Goal: Navigation & Orientation: Find specific page/section

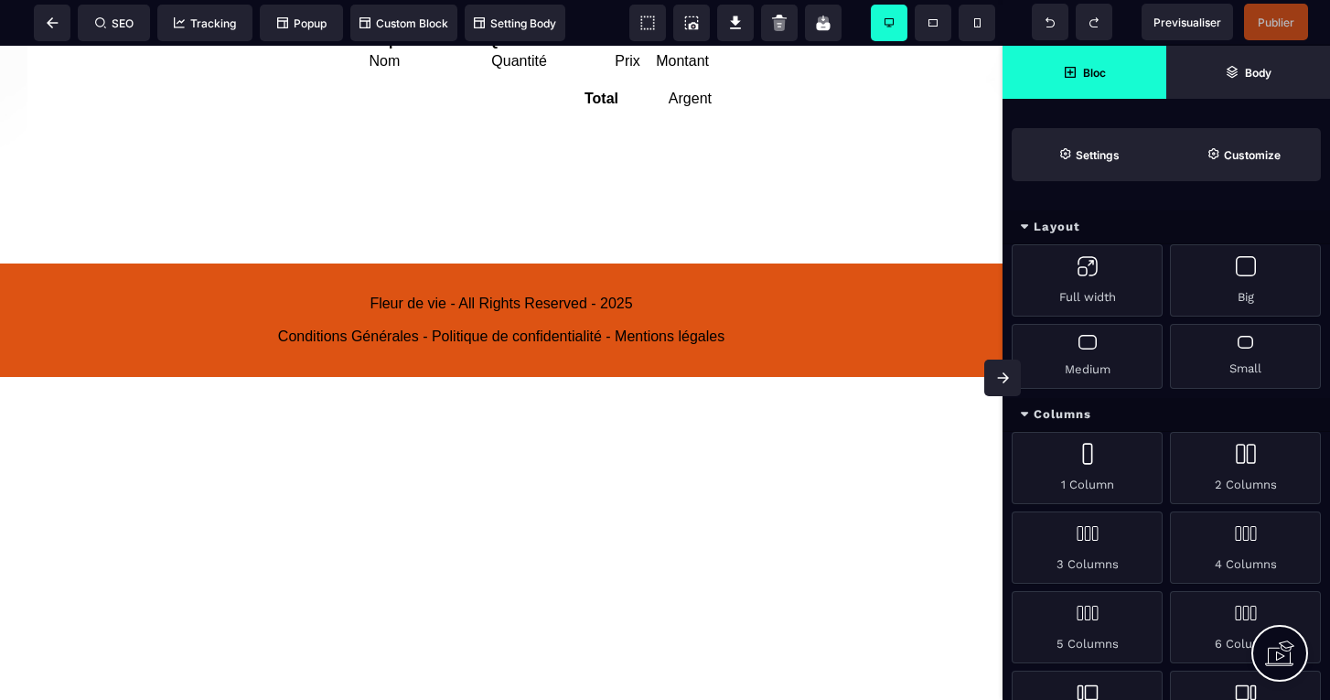
scroll to position [858, 0]
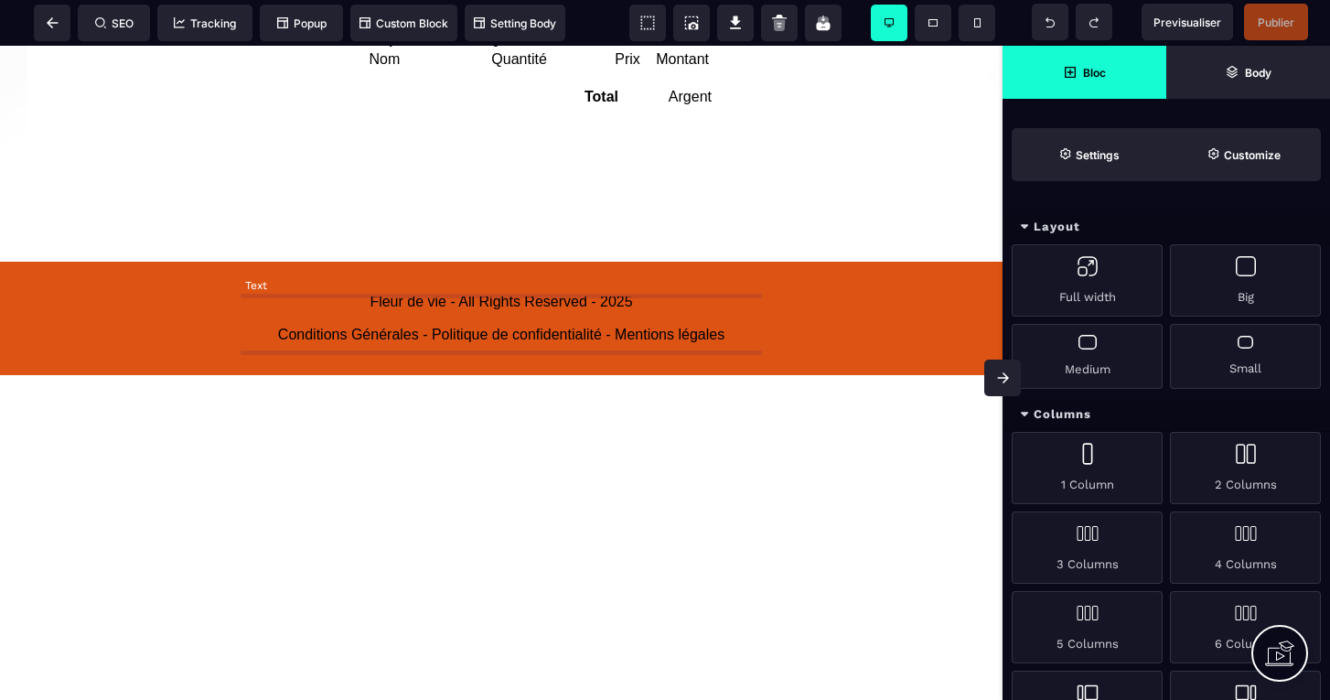
click at [446, 308] on text "Fleur de vie - All Rights Reserved - 2025 Conditions Générales - Politique de c…" at bounding box center [501, 318] width 521 height 59
select select "***"
select select "**"
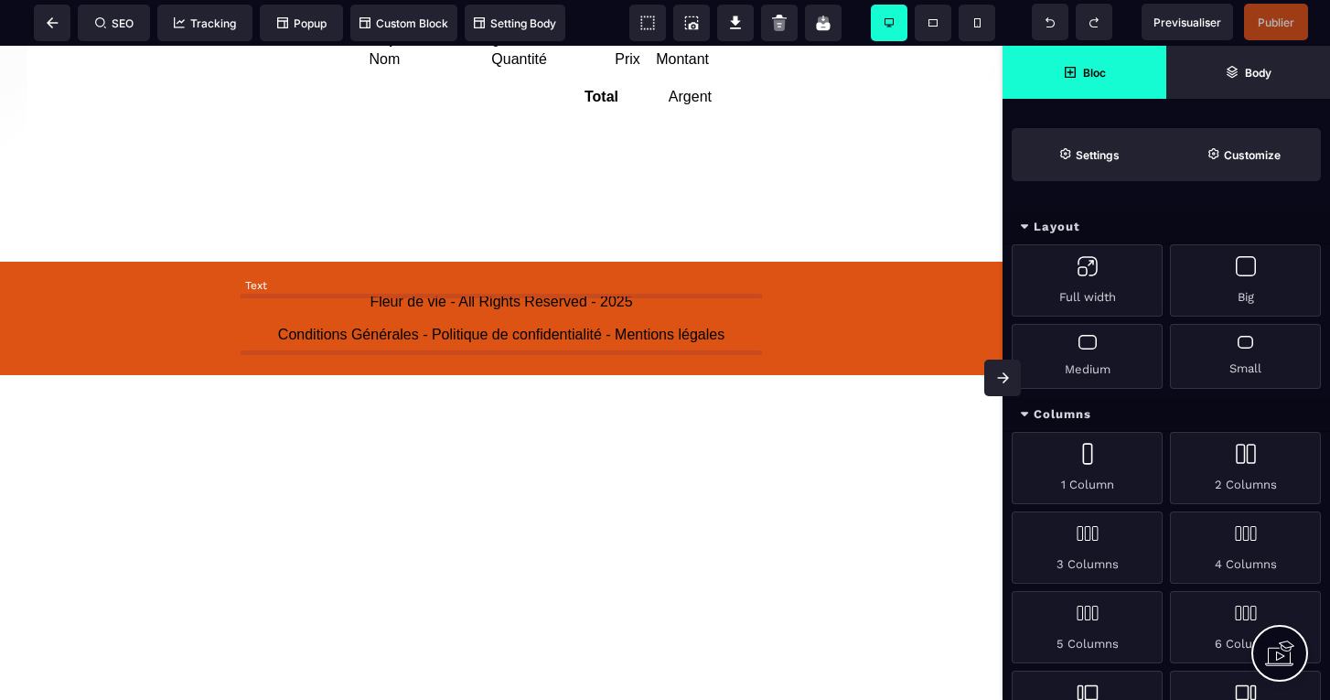
select select "**"
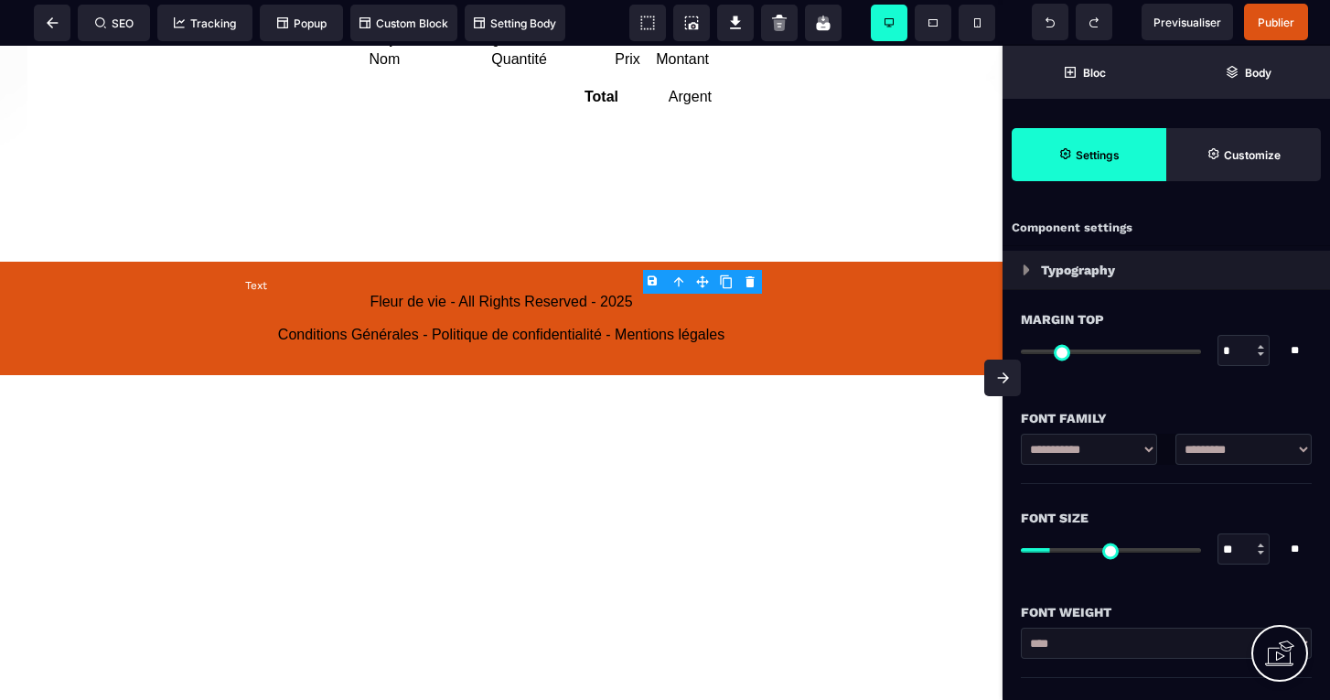
click at [448, 303] on text "Fleur de vie - All Rights Reserved - 2025 Conditions Générales - Politique de c…" at bounding box center [501, 318] width 521 height 59
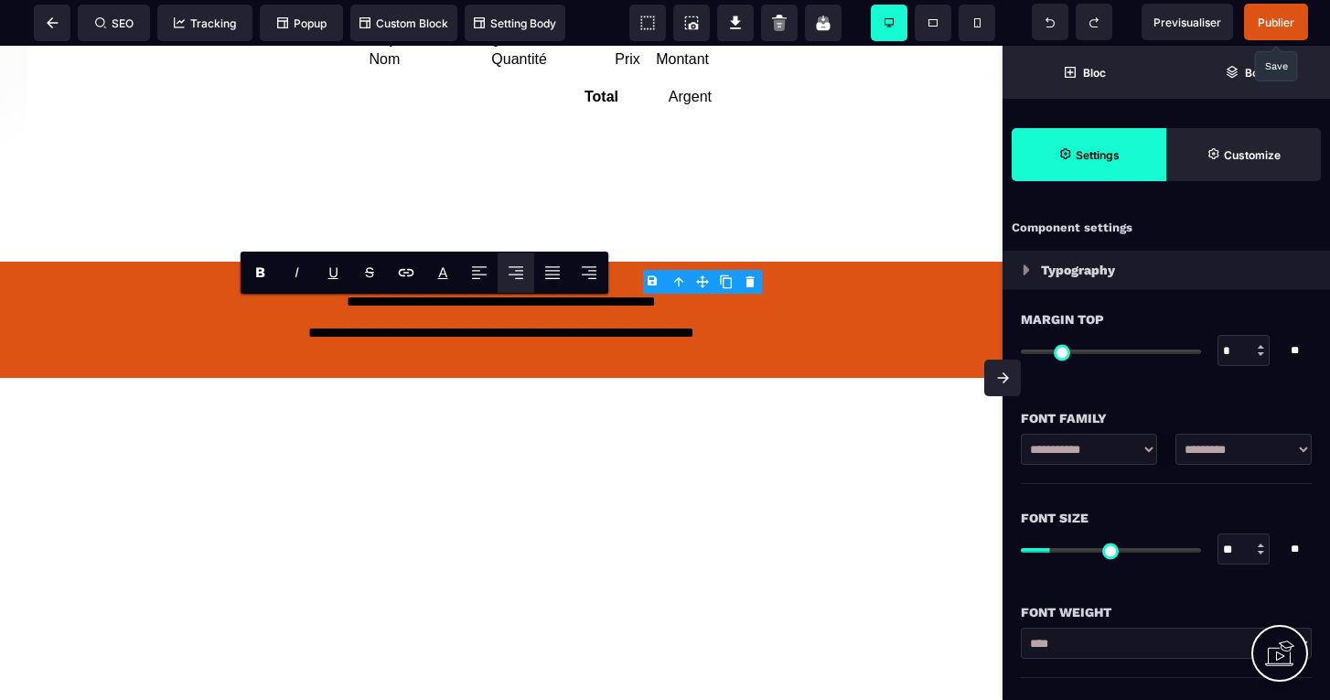
click at [1275, 23] on span "Publier" at bounding box center [1276, 23] width 37 height 14
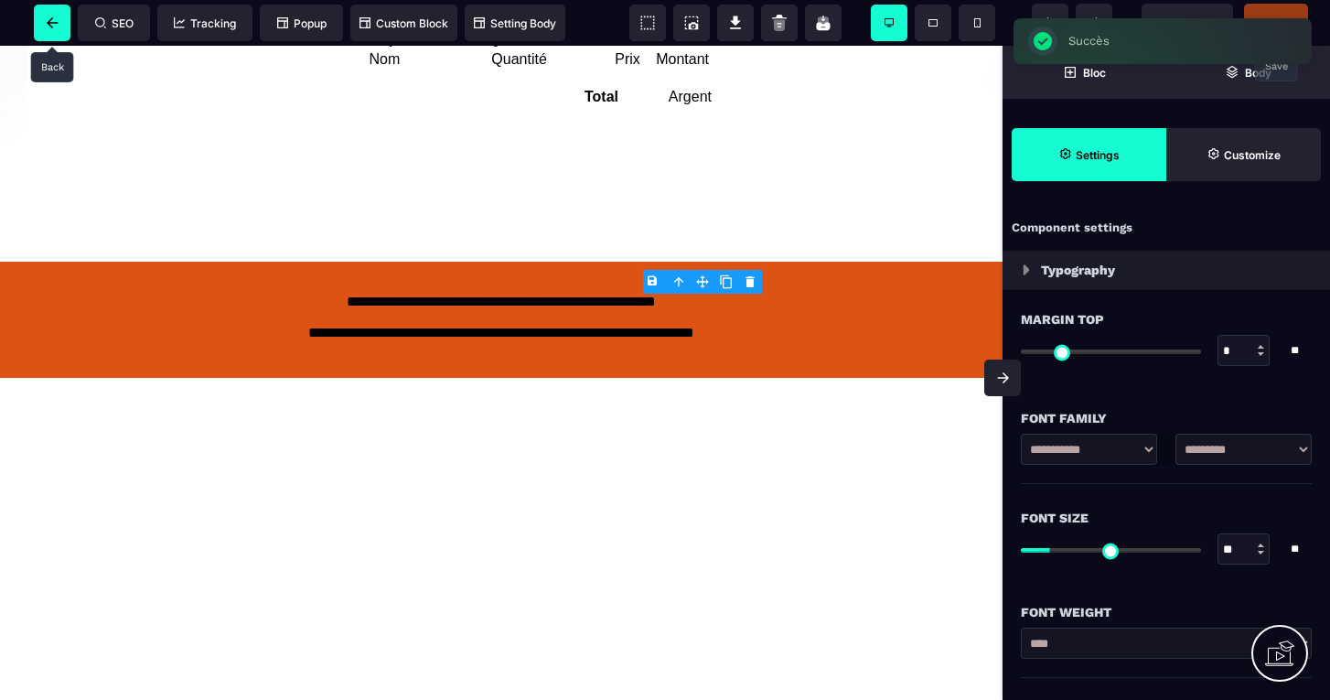
click at [48, 25] on icon at bounding box center [53, 22] width 12 height 11
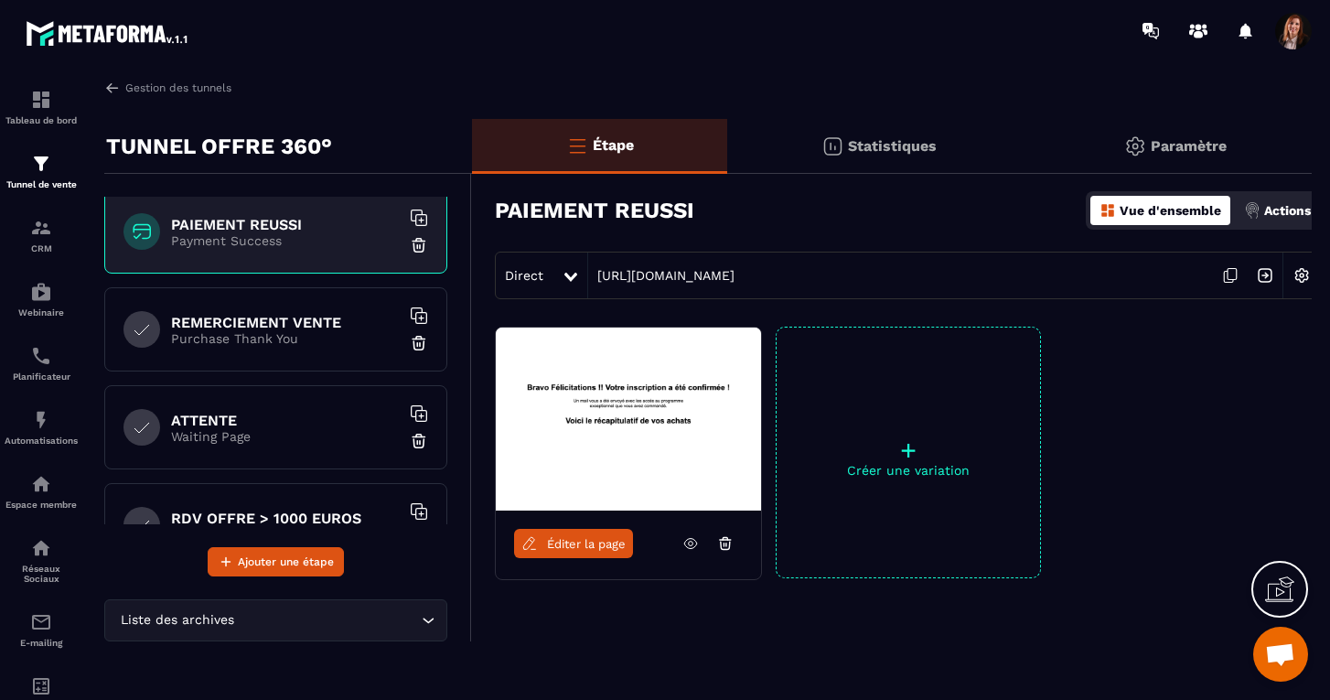
scroll to position [306, 0]
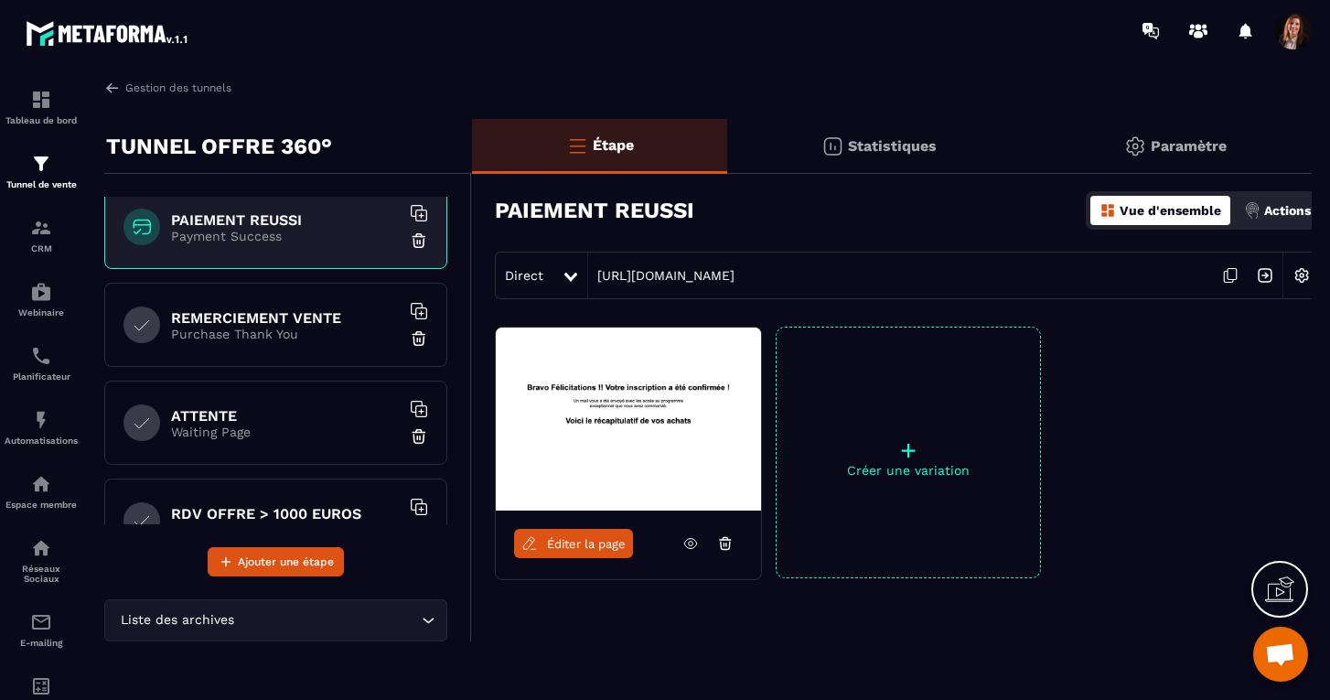
click at [302, 337] on p "Purchase Thank You" at bounding box center [285, 334] width 229 height 15
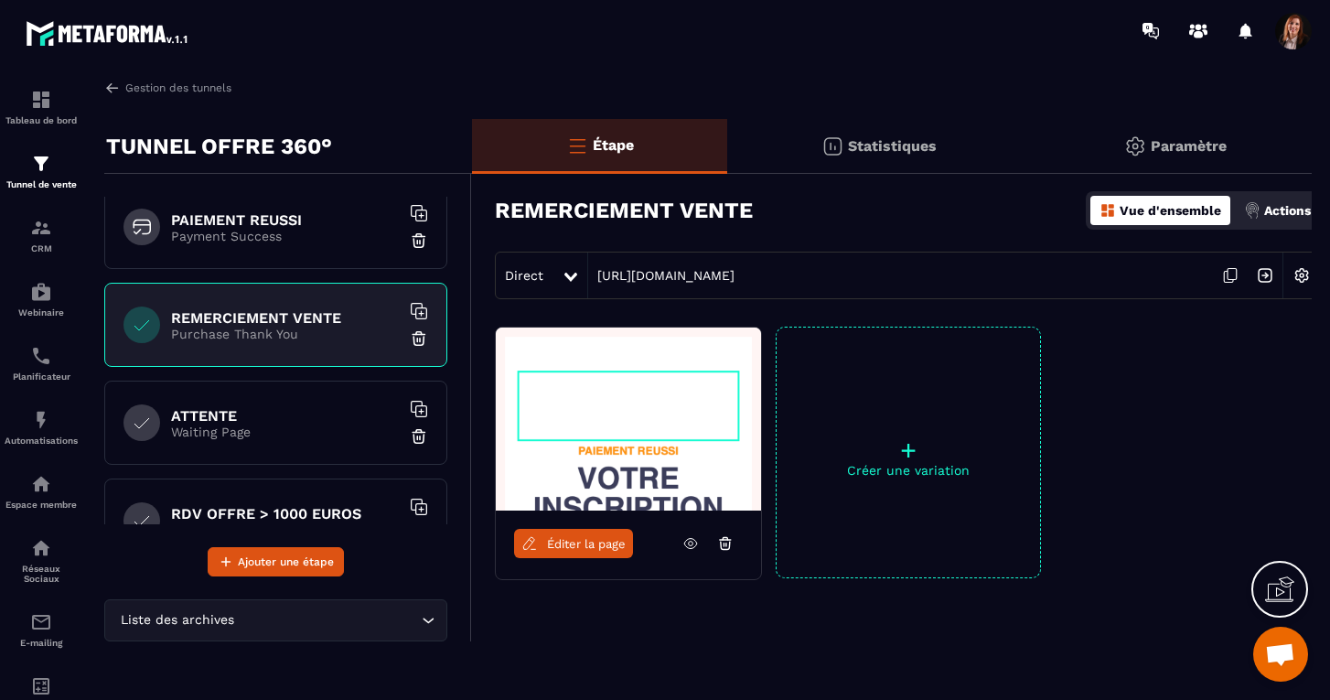
click at [688, 544] on icon at bounding box center [691, 543] width 16 height 16
click at [259, 429] on p "Waiting Page" at bounding box center [285, 432] width 229 height 15
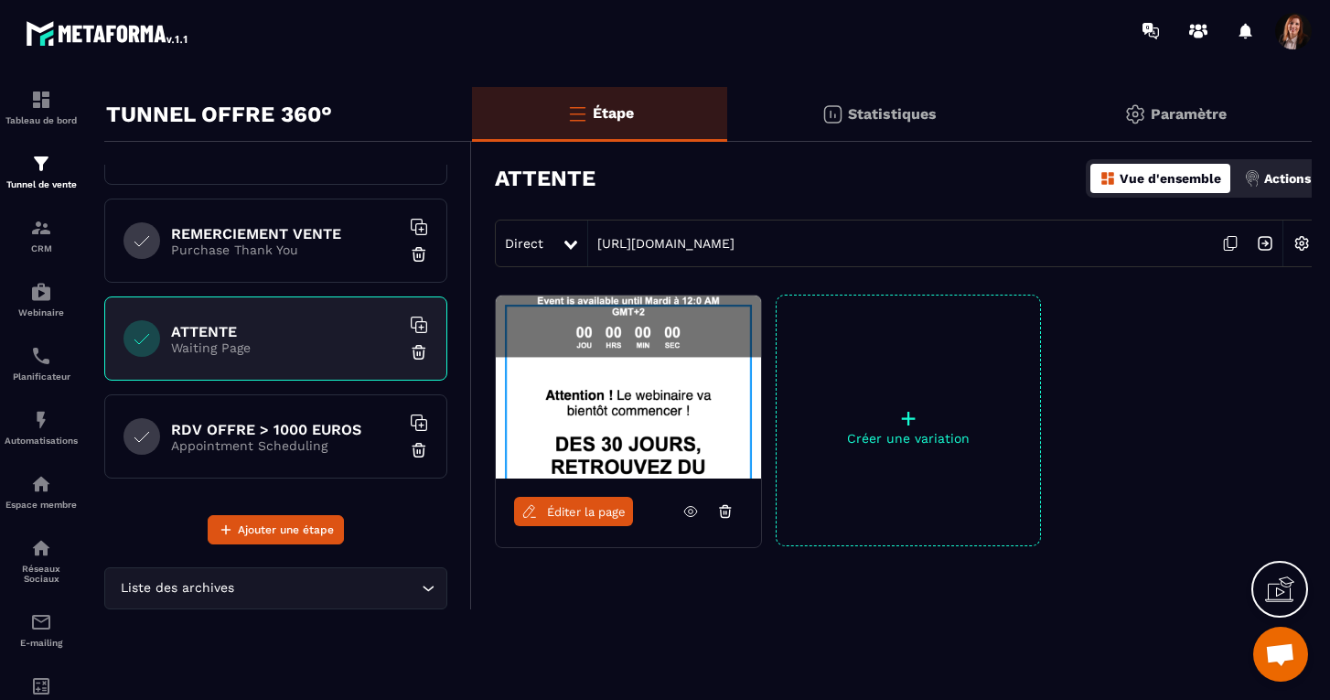
scroll to position [358, 0]
click at [328, 435] on h6 "RDV OFFRE > 1000 EUROS" at bounding box center [285, 429] width 229 height 17
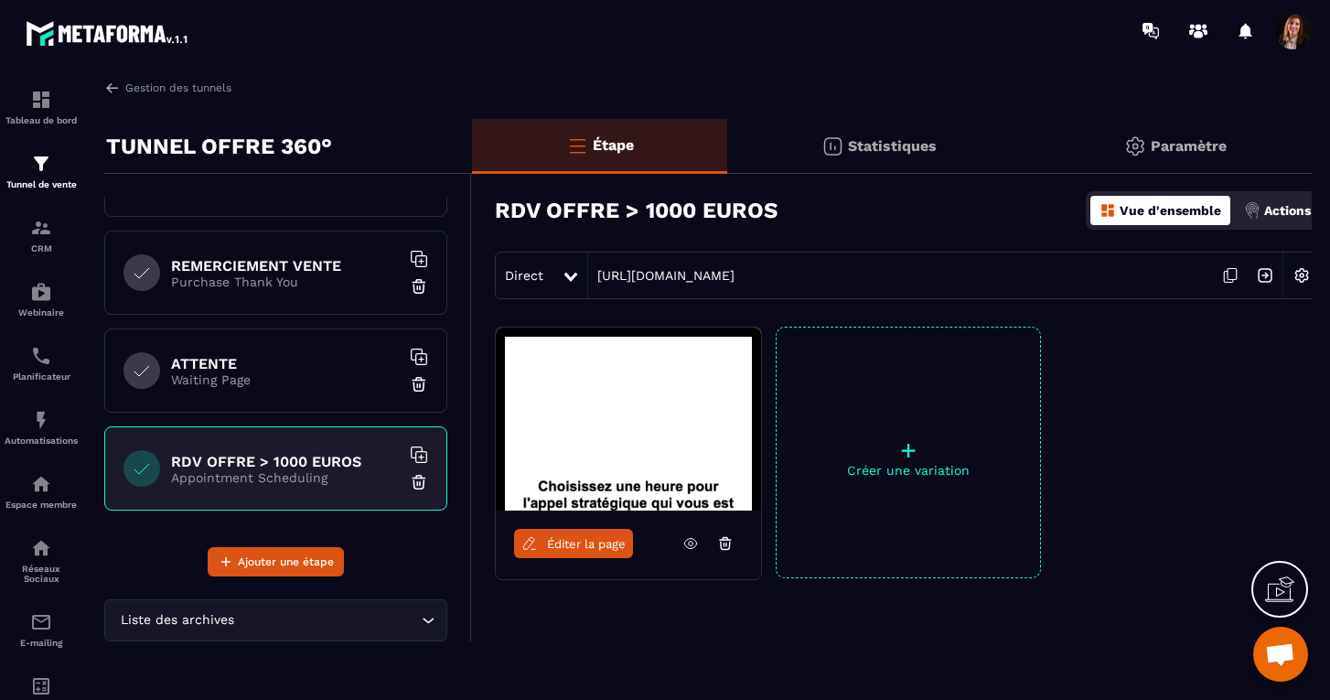
click at [698, 546] on icon at bounding box center [691, 543] width 16 height 16
click at [48, 161] on img at bounding box center [41, 164] width 22 height 22
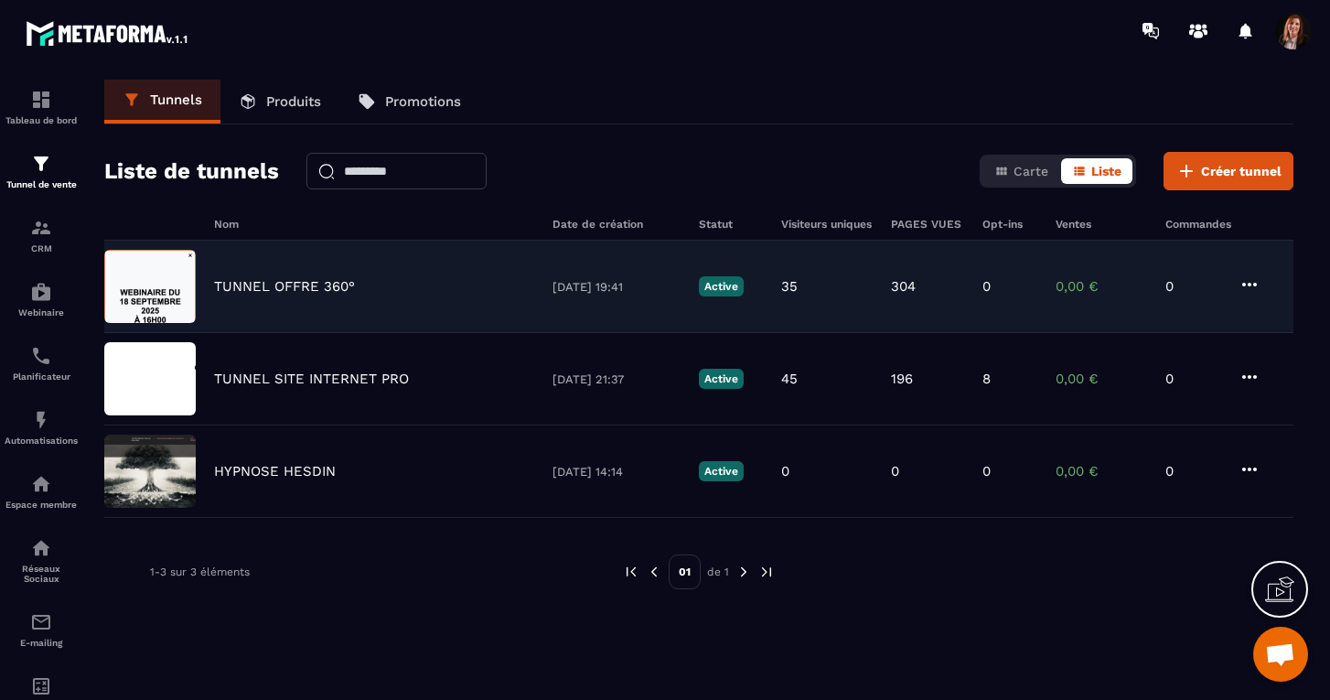
click at [280, 294] on p "TUNNEL OFFRE 360°" at bounding box center [284, 286] width 141 height 16
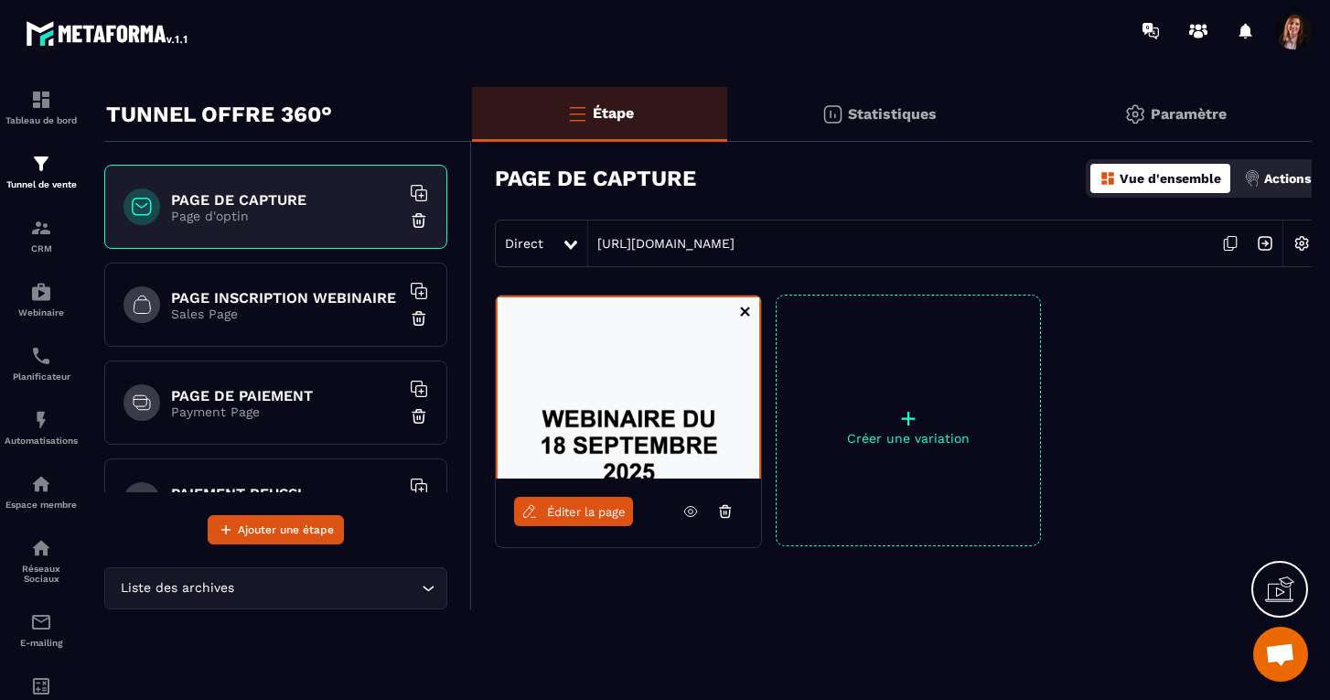
scroll to position [32, 0]
click at [44, 156] on img at bounding box center [41, 164] width 22 height 22
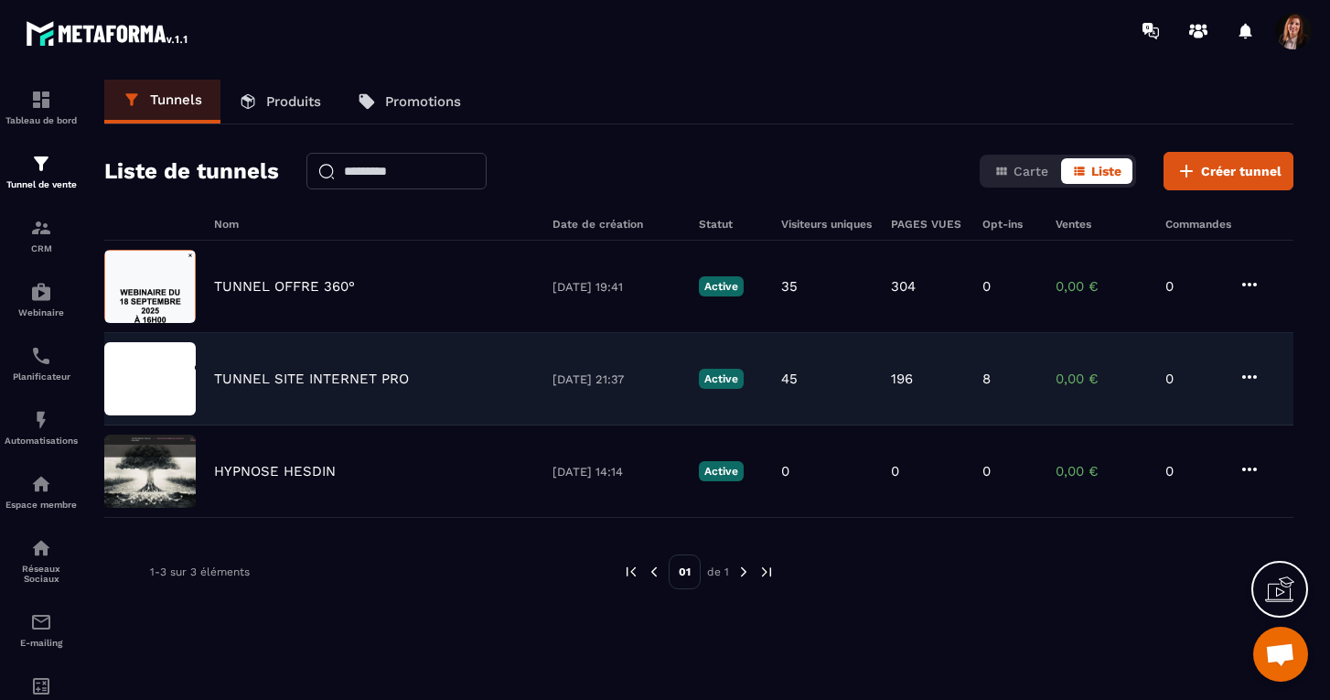
click at [318, 386] on p "TUNNEL SITE INTERNET PRO" at bounding box center [311, 379] width 195 height 16
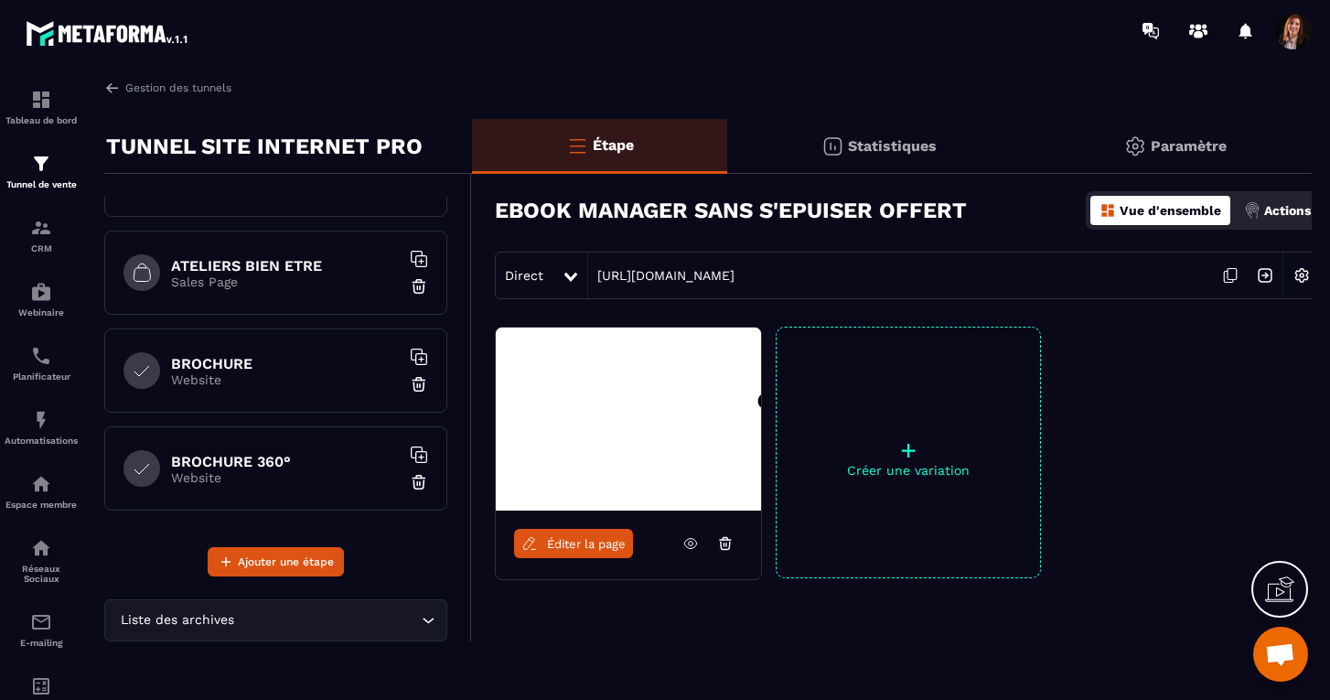
scroll to position [554, 0]
